Goal: Complete application form

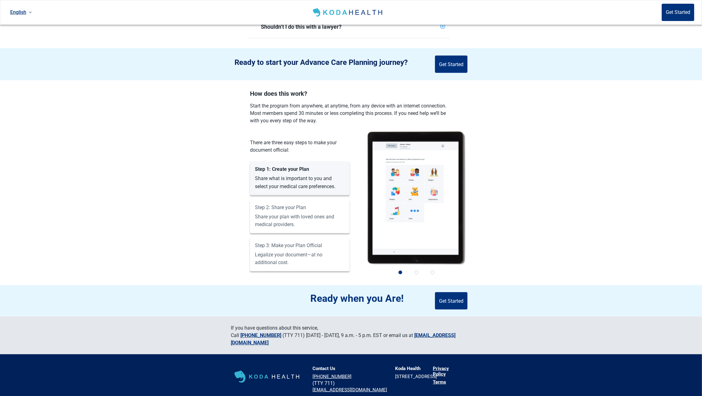
scroll to position [297, 0]
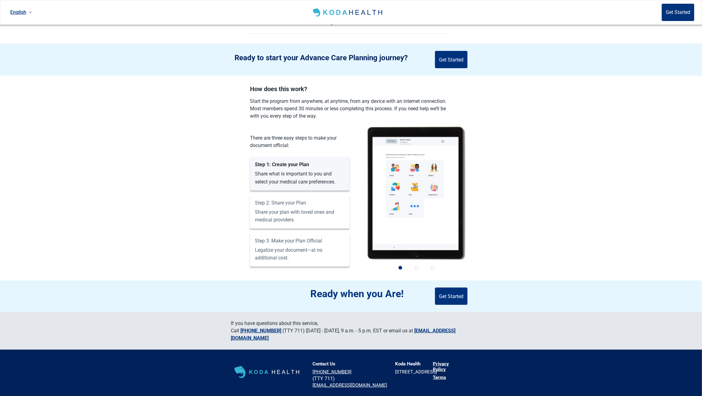
click at [445, 361] on link "Privacy Policy" at bounding box center [448, 366] width 30 height 11
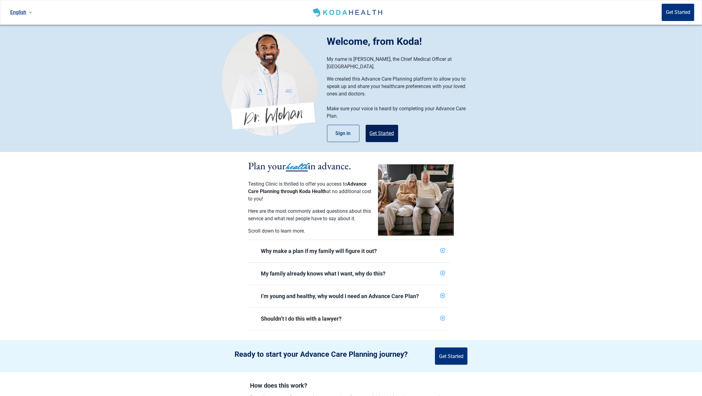
click at [387, 128] on button "Get Started" at bounding box center [381, 133] width 32 height 17
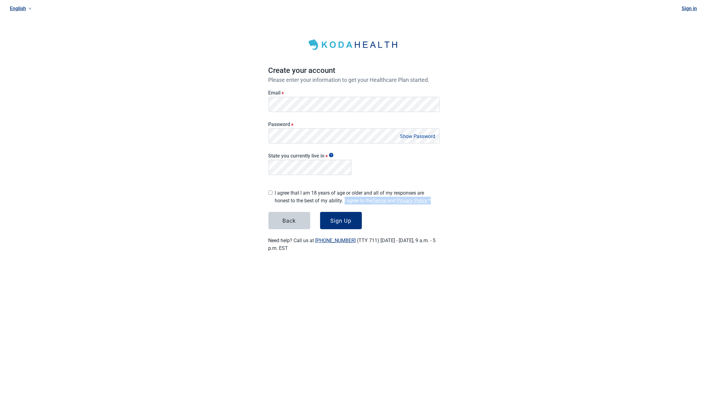
drag, startPoint x: 450, startPoint y: 198, endPoint x: 345, endPoint y: 198, distance: 104.8
click at [345, 198] on main "Create your account Please enter your information to get your Healthcare Plan s…" at bounding box center [354, 138] width 201 height 257
click at [481, 182] on div "English Sign in Create your account Please enter your information to get your H…" at bounding box center [354, 133] width 708 height 267
drag, startPoint x: 441, startPoint y: 201, endPoint x: 344, endPoint y: 201, distance: 96.5
click at [344, 201] on main "Create your account Please enter your information to get your Healthcare Plan s…" at bounding box center [354, 138] width 201 height 257
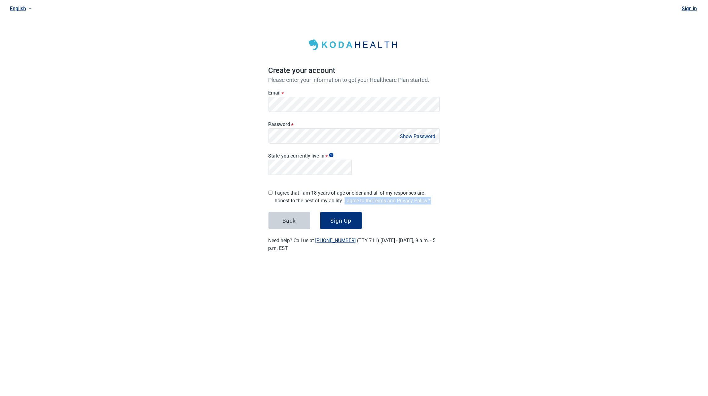
copy label "I agree to the Terms and Privacy Policy . *"
